Goal: Transaction & Acquisition: Purchase product/service

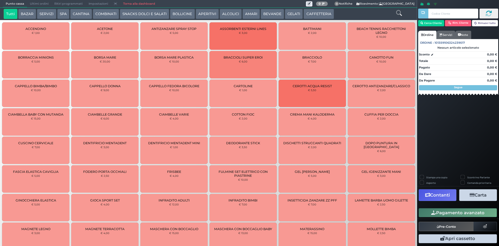
click at [276, 13] on button "BEVANDE" at bounding box center [272, 14] width 23 height 10
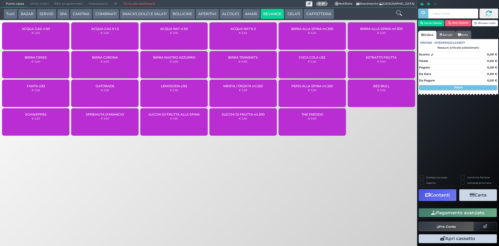
click at [184, 33] on div "ACQUA NAT cl 50 € 1,00" at bounding box center [173, 35] width 67 height 27
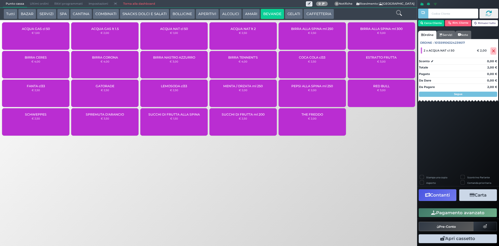
click at [465, 213] on button "Pagamento avanzato" at bounding box center [458, 212] width 78 height 9
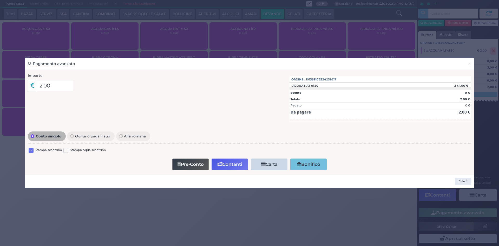
click at [31, 149] on label at bounding box center [31, 150] width 5 height 5
click at [0, 0] on input "checkbox" at bounding box center [0, 0] width 0 height 0
click at [228, 167] on button "Contanti" at bounding box center [230, 164] width 36 height 12
